Goal: Information Seeking & Learning: Check status

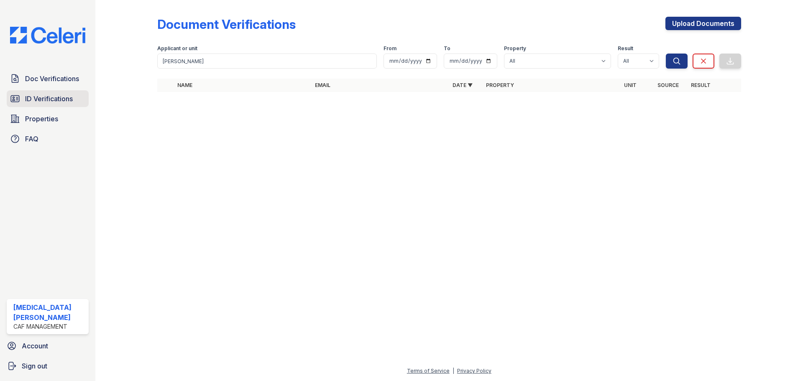
click at [60, 92] on link "ID Verifications" at bounding box center [48, 98] width 82 height 17
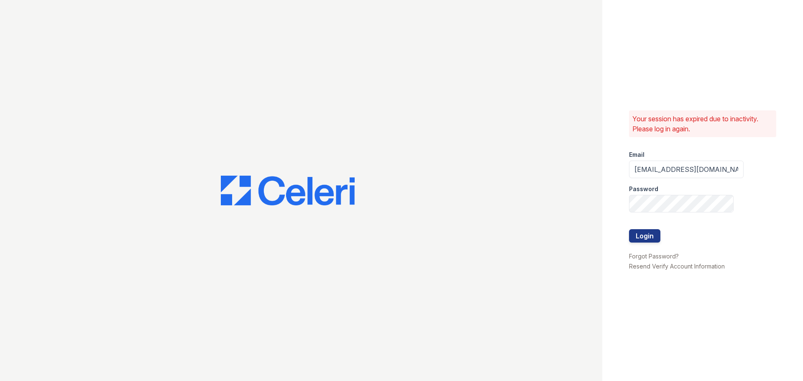
click at [54, 80] on div at bounding box center [301, 190] width 602 height 381
click at [642, 242] on button "Login" at bounding box center [644, 235] width 31 height 13
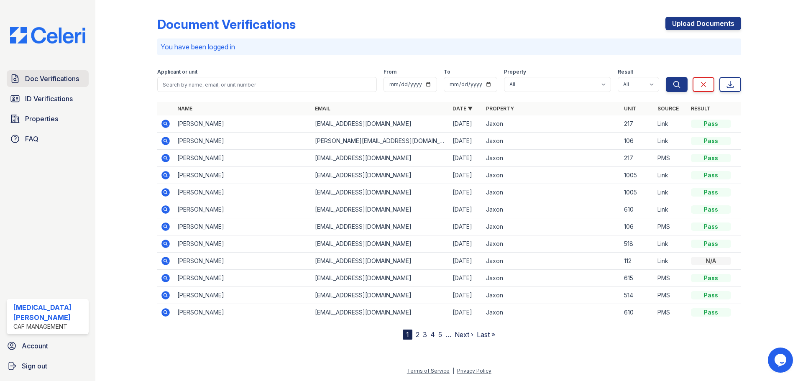
click at [58, 82] on span "Doc Verifications" at bounding box center [52, 79] width 54 height 10
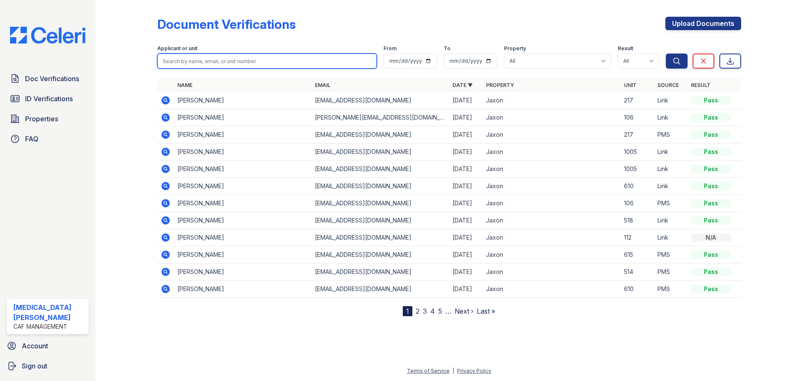
click at [229, 58] on input "search" at bounding box center [267, 61] width 220 height 15
type input "[PERSON_NAME]"
click at [666, 54] on button "Search" at bounding box center [677, 61] width 22 height 15
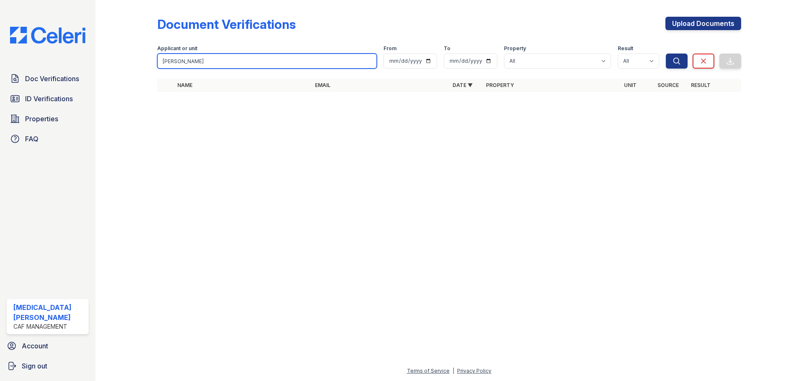
click at [196, 59] on input "[PERSON_NAME]" at bounding box center [267, 61] width 220 height 15
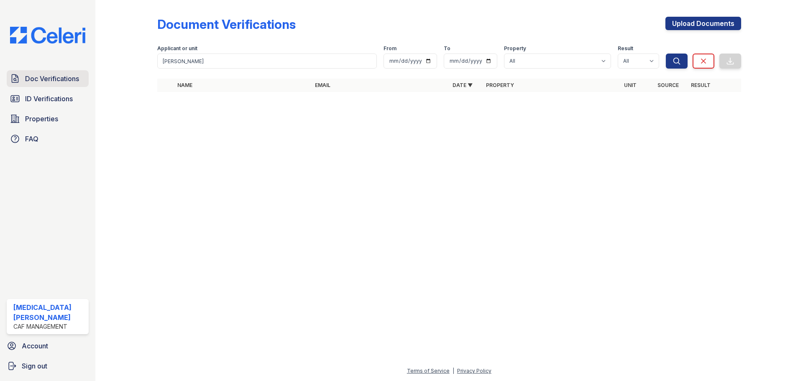
click at [67, 79] on span "Doc Verifications" at bounding box center [52, 79] width 54 height 10
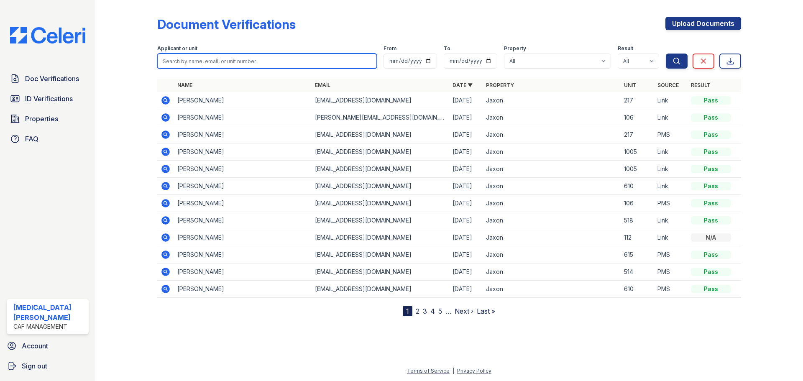
click at [204, 56] on input "search" at bounding box center [267, 61] width 220 height 15
type input "perez"
click at [666, 54] on button "Search" at bounding box center [677, 61] width 22 height 15
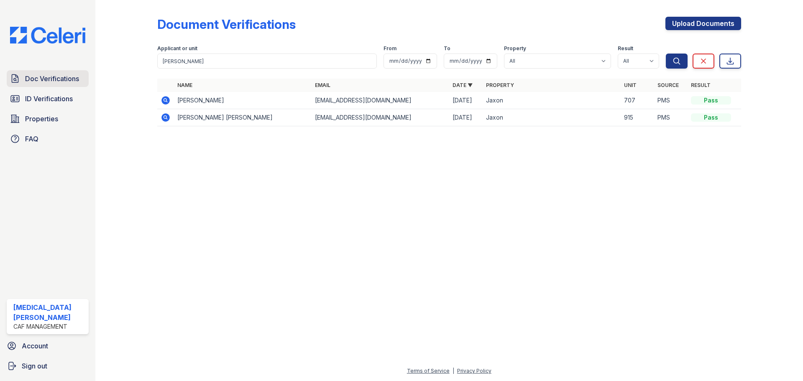
click at [54, 79] on span "Doc Verifications" at bounding box center [52, 79] width 54 height 10
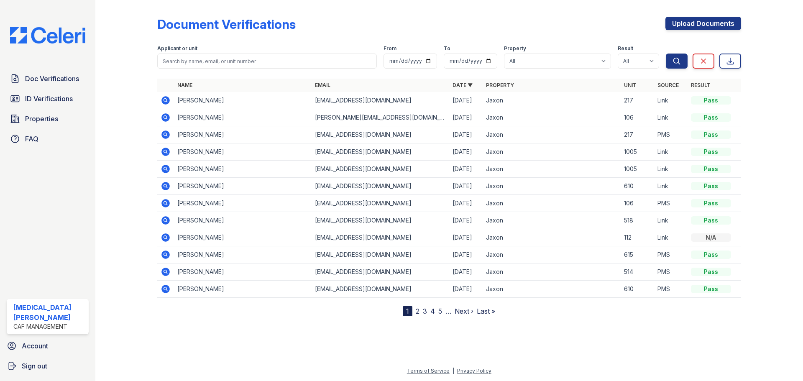
click at [418, 313] on link "2" at bounding box center [418, 311] width 4 height 8
click at [443, 312] on link "3" at bounding box center [443, 311] width 4 height 8
click at [50, 99] on span "ID Verifications" at bounding box center [49, 99] width 48 height 10
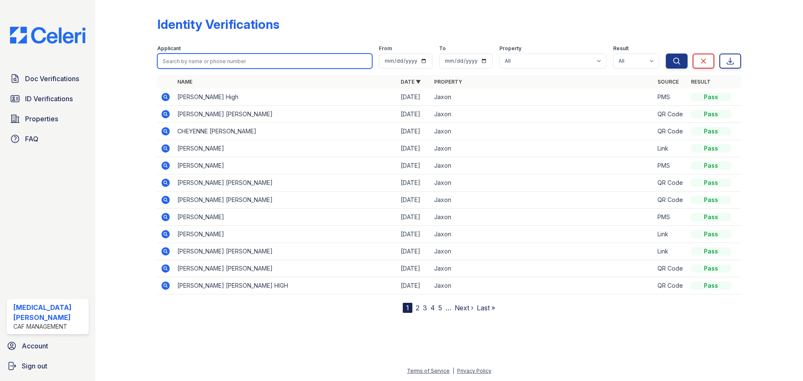
click at [205, 60] on input "search" at bounding box center [264, 61] width 215 height 15
type input "jennifer"
click at [666, 54] on button "Search" at bounding box center [677, 61] width 22 height 15
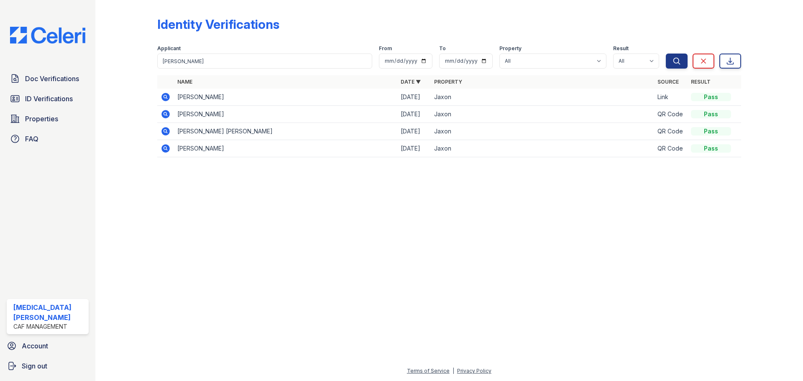
click at [168, 116] on icon at bounding box center [165, 114] width 8 height 8
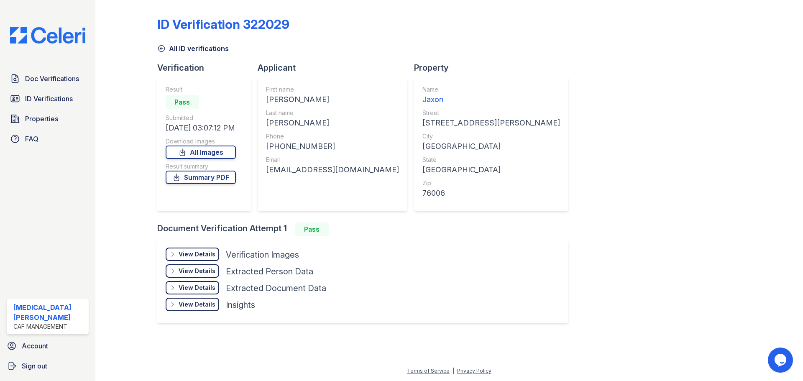
click at [166, 52] on link "All ID verifications" at bounding box center [193, 49] width 72 height 10
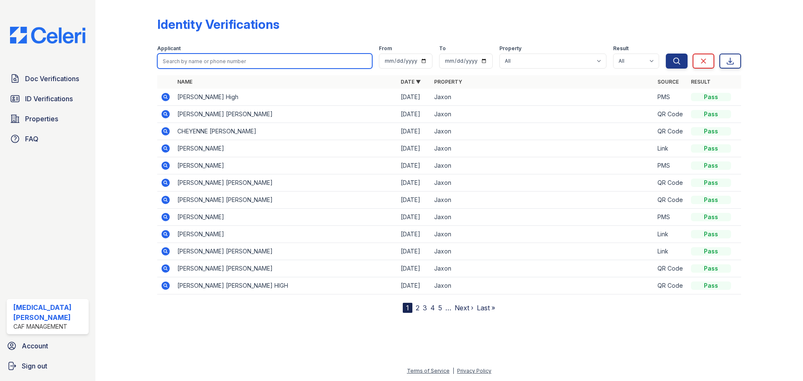
click at [197, 59] on input "search" at bounding box center [264, 61] width 215 height 15
type input "[PERSON_NAME]"
click at [666, 54] on button "Search" at bounding box center [677, 61] width 22 height 15
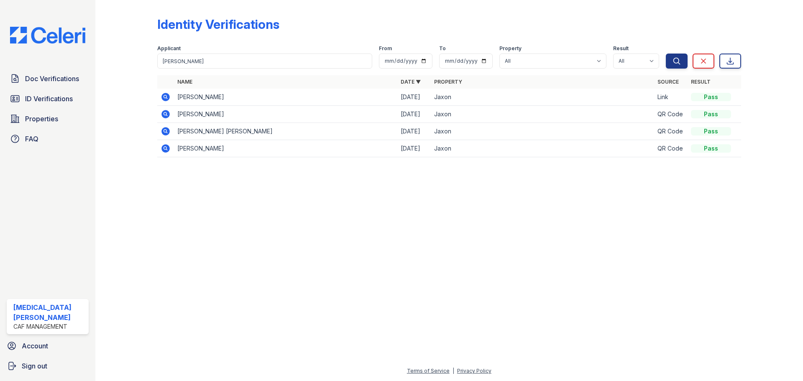
click at [165, 95] on icon at bounding box center [166, 97] width 10 height 10
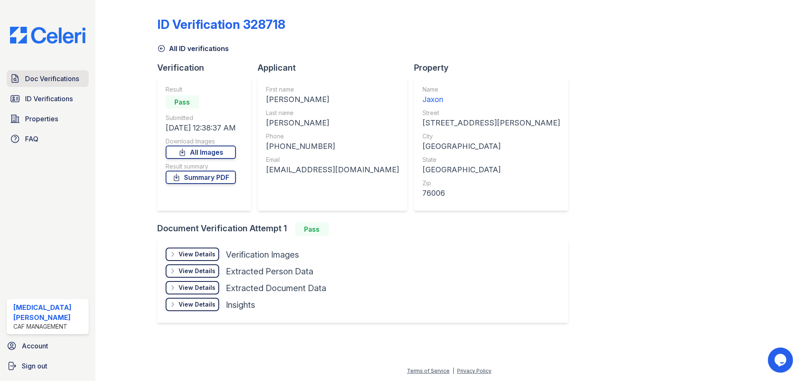
click at [54, 79] on span "Doc Verifications" at bounding box center [52, 79] width 54 height 10
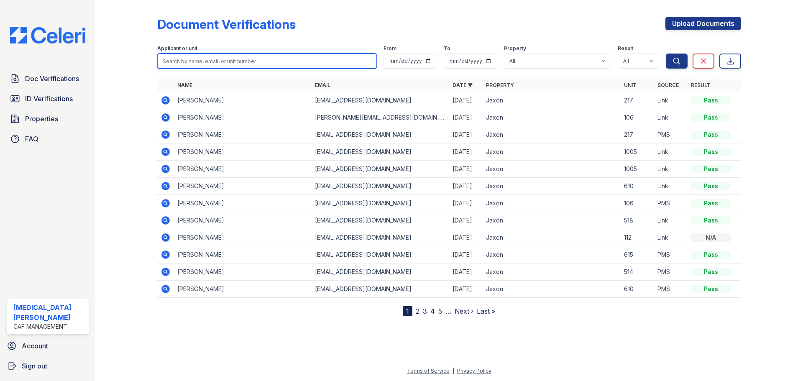
click at [211, 61] on input "search" at bounding box center [267, 61] width 220 height 15
type input "[PERSON_NAME]"
click at [666, 54] on button "Search" at bounding box center [677, 61] width 22 height 15
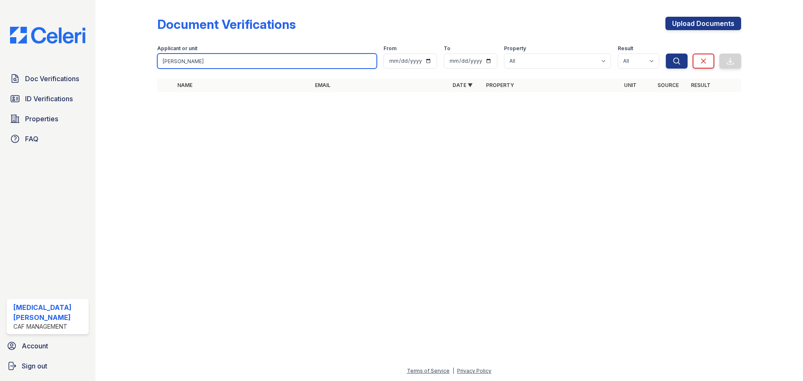
drag, startPoint x: 210, startPoint y: 61, endPoint x: 143, endPoint y: 67, distance: 67.2
click at [143, 67] on div "Document Verifications Upload Documents Filter Applicant or unit jennifer From …" at bounding box center [449, 57] width 681 height 114
click at [134, 70] on div at bounding box center [133, 51] width 49 height 97
click at [369, 63] on input "jennifer" at bounding box center [267, 61] width 220 height 15
click at [367, 60] on input "jennifer" at bounding box center [267, 61] width 220 height 15
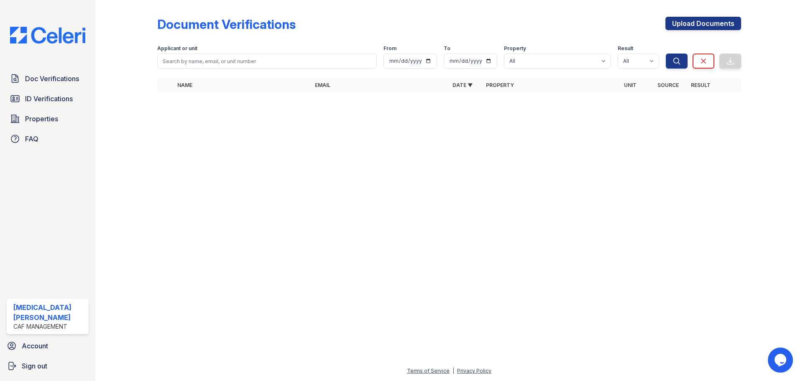
click at [131, 65] on div at bounding box center [133, 51] width 49 height 97
click at [193, 59] on input "search" at bounding box center [267, 61] width 220 height 15
click at [666, 54] on button "Search" at bounding box center [677, 61] width 22 height 15
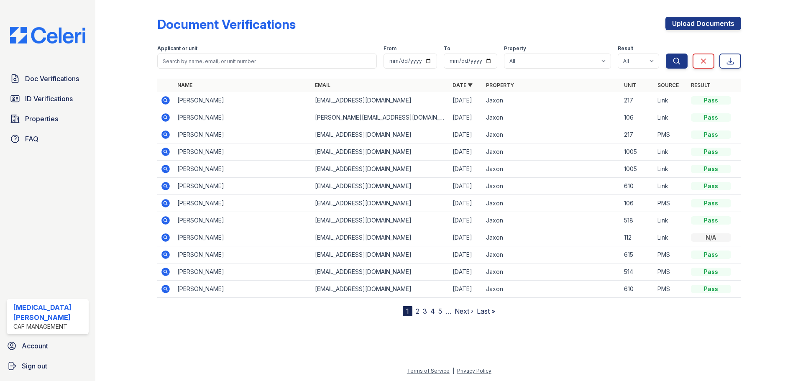
click at [125, 49] on div at bounding box center [133, 159] width 49 height 313
click at [142, 24] on div at bounding box center [133, 159] width 49 height 313
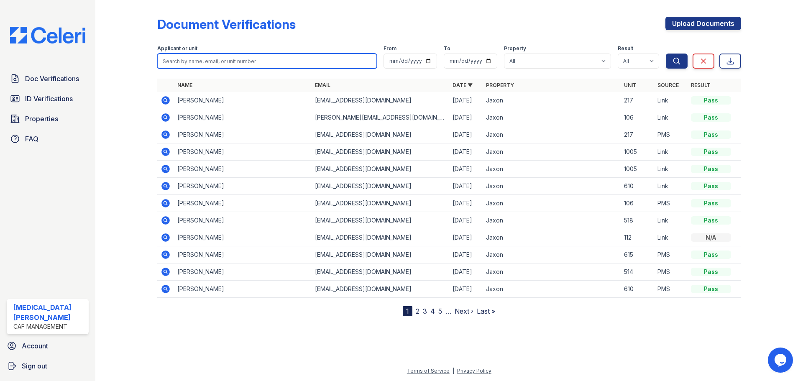
drag, startPoint x: 0, startPoint y: 0, endPoint x: 205, endPoint y: 59, distance: 213.4
click at [203, 59] on input "search" at bounding box center [267, 61] width 220 height 15
type input "[PERSON_NAME]"
click at [666, 54] on button "Search" at bounding box center [677, 61] width 22 height 15
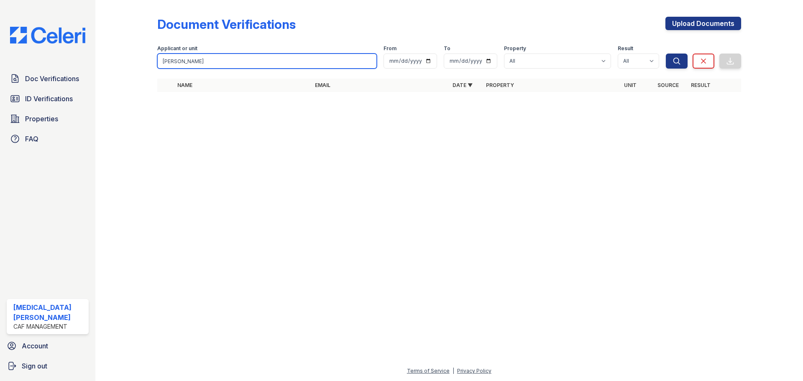
click at [234, 60] on input "[PERSON_NAME]" at bounding box center [267, 61] width 220 height 15
click at [666, 54] on button "Search" at bounding box center [677, 61] width 22 height 15
click at [213, 58] on input "[PERSON_NAME]" at bounding box center [267, 61] width 220 height 15
click at [666, 54] on button "Search" at bounding box center [677, 61] width 22 height 15
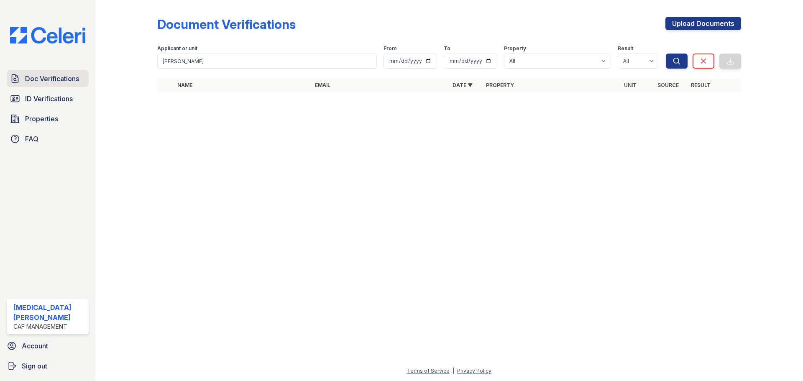
click at [49, 79] on span "Doc Verifications" at bounding box center [52, 79] width 54 height 10
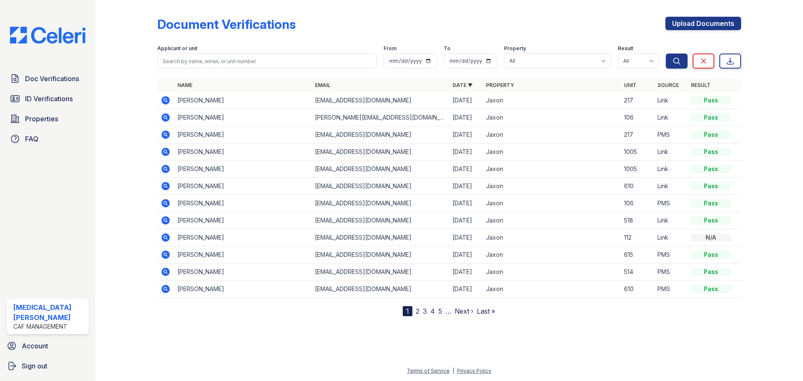
click at [164, 119] on icon at bounding box center [165, 117] width 8 height 8
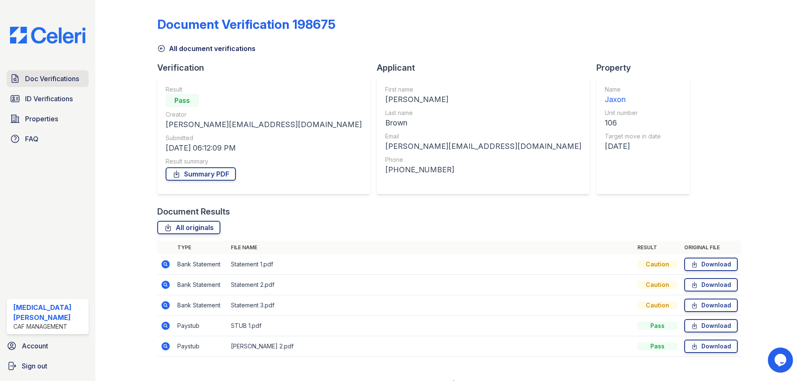
click at [54, 80] on span "Doc Verifications" at bounding box center [52, 79] width 54 height 10
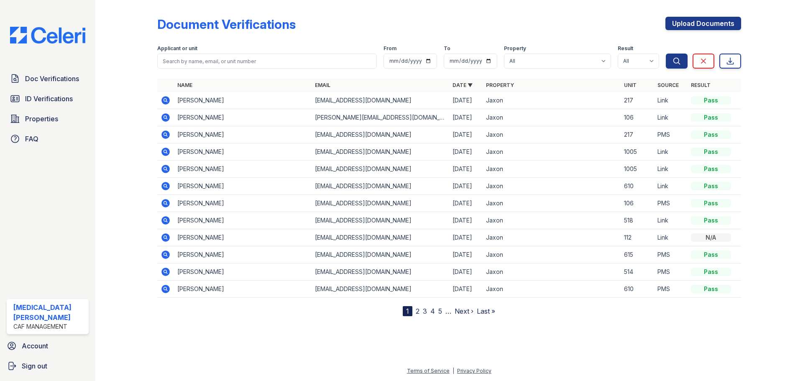
click at [166, 119] on icon at bounding box center [165, 117] width 8 height 8
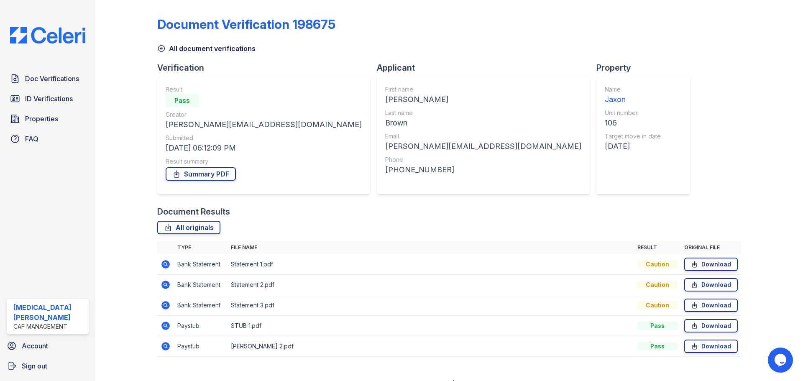
click at [171, 55] on div "Document Verification 198675 All document verifications Verification Result Pas…" at bounding box center [449, 184] width 584 height 362
click at [174, 49] on link "All document verifications" at bounding box center [206, 49] width 98 height 10
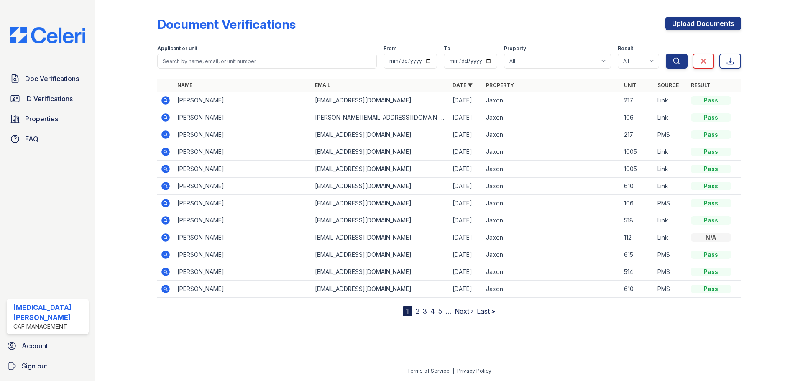
click at [574, 39] on form "Applicant or unit From To Property All Jaxon Result All Pass Caution Fail N/a S…" at bounding box center [449, 54] width 584 height 33
click at [236, 61] on input "search" at bounding box center [267, 61] width 220 height 15
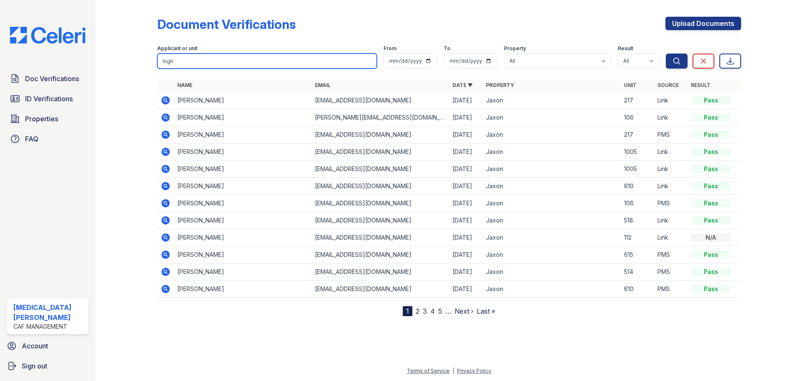
type input "high"
click at [666, 54] on button "Search" at bounding box center [677, 61] width 22 height 15
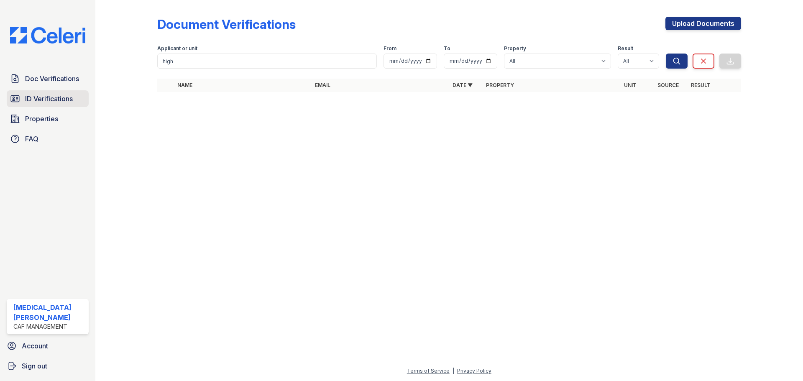
click at [40, 100] on span "ID Verifications" at bounding box center [49, 99] width 48 height 10
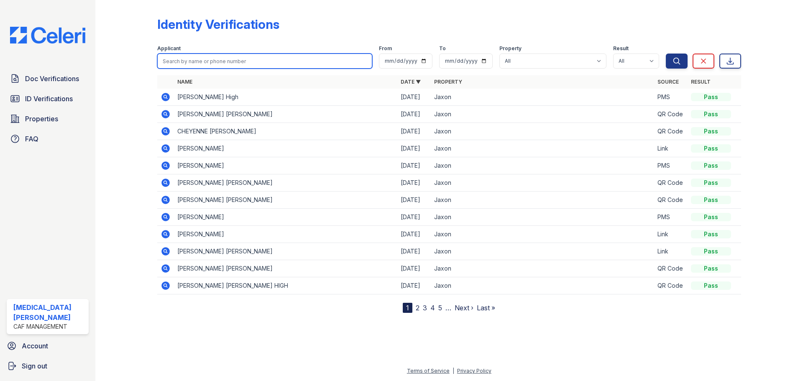
click at [194, 62] on input "search" at bounding box center [264, 61] width 215 height 15
type input "high"
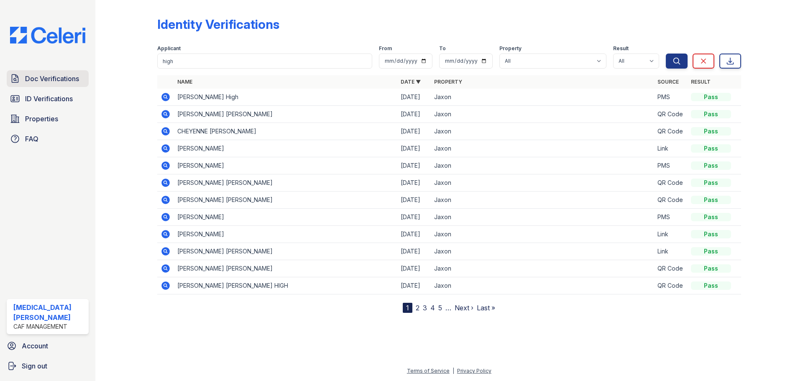
click at [46, 73] on link "Doc Verifications" at bounding box center [48, 78] width 82 height 17
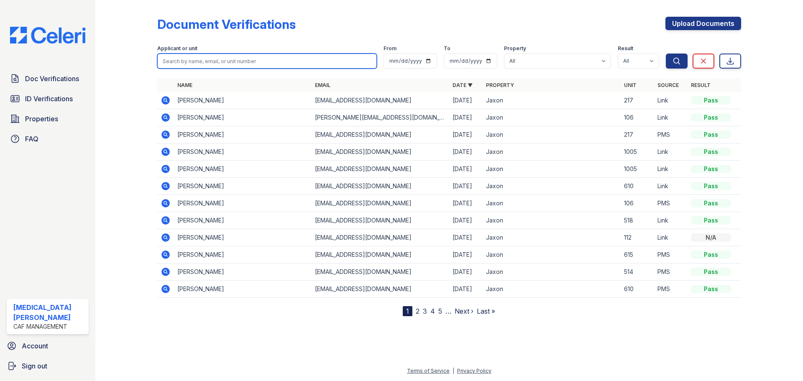
click at [224, 59] on input "search" at bounding box center [267, 61] width 220 height 15
type input "[PERSON_NAME]"
click at [666, 54] on button "Search" at bounding box center [677, 61] width 22 height 15
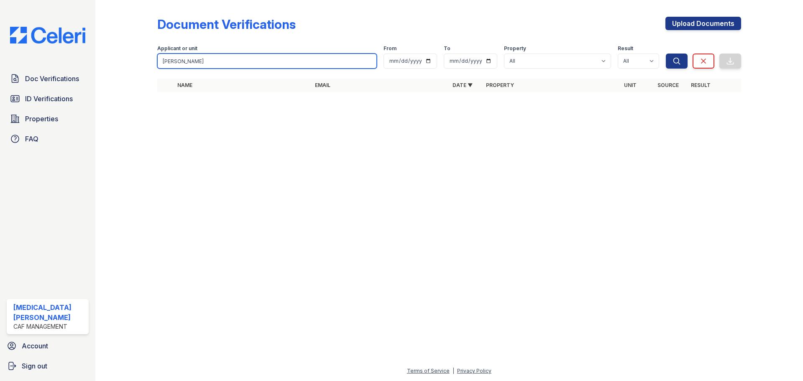
click at [224, 59] on input "[PERSON_NAME]" at bounding box center [267, 61] width 220 height 15
click at [148, 89] on div at bounding box center [133, 51] width 49 height 97
click at [216, 60] on input "[PERSON_NAME]" at bounding box center [267, 61] width 220 height 15
click at [666, 54] on button "Search" at bounding box center [677, 61] width 22 height 15
